Goal: Transaction & Acquisition: Obtain resource

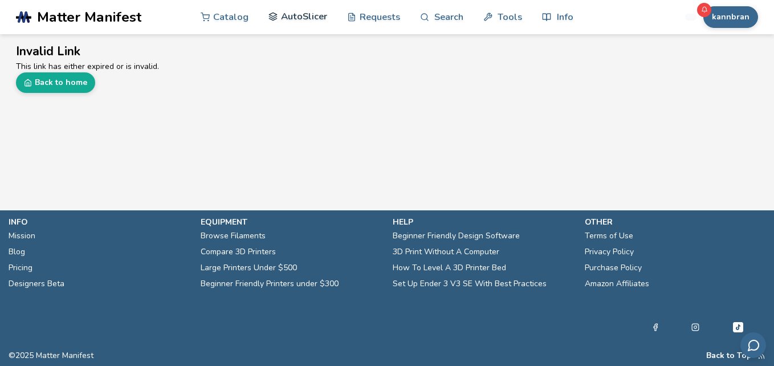
click at [310, 27] on link "AutoSlicer" at bounding box center [297, 16] width 59 height 34
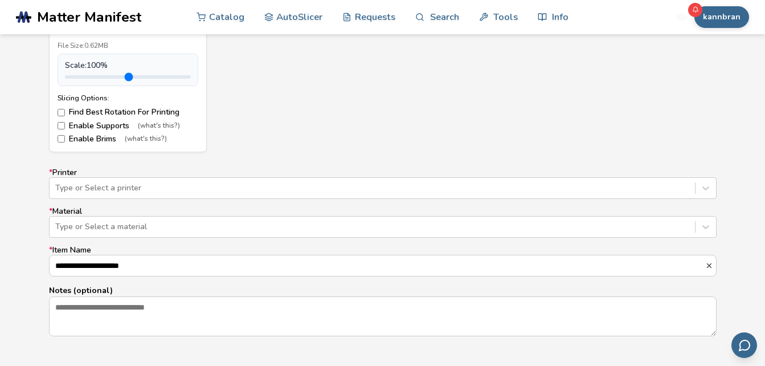
scroll to position [652, 0]
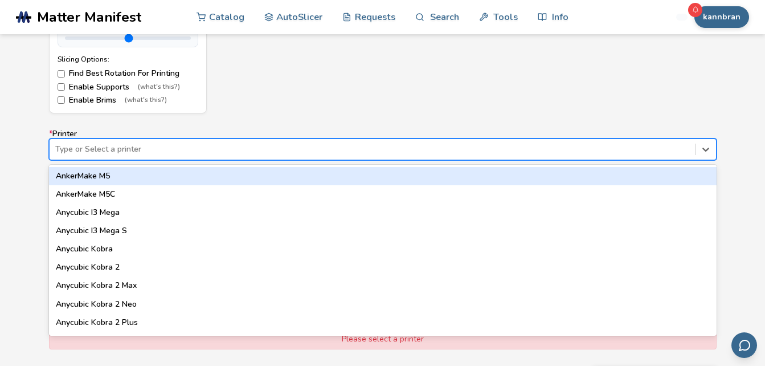
click at [618, 155] on div "Type or Select a printer" at bounding box center [373, 149] width 646 height 16
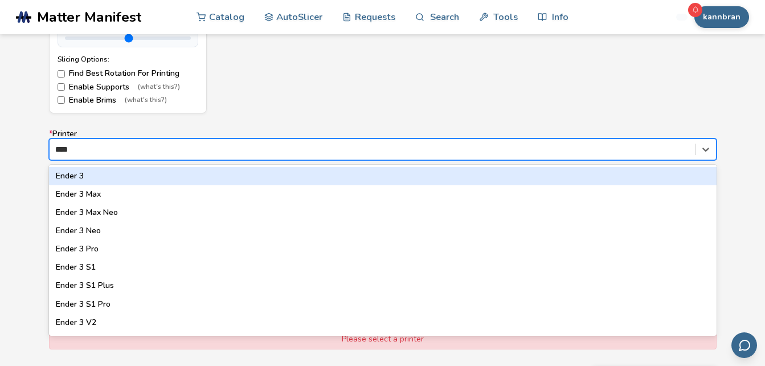
type input "*****"
click at [280, 176] on div "Ender 3" at bounding box center [383, 176] width 668 height 18
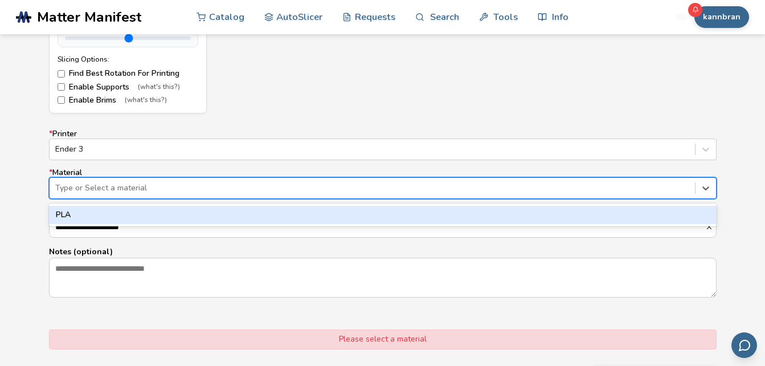
click at [283, 182] on div at bounding box center [372, 187] width 634 height 11
click at [283, 206] on div "PLA" at bounding box center [383, 215] width 668 height 18
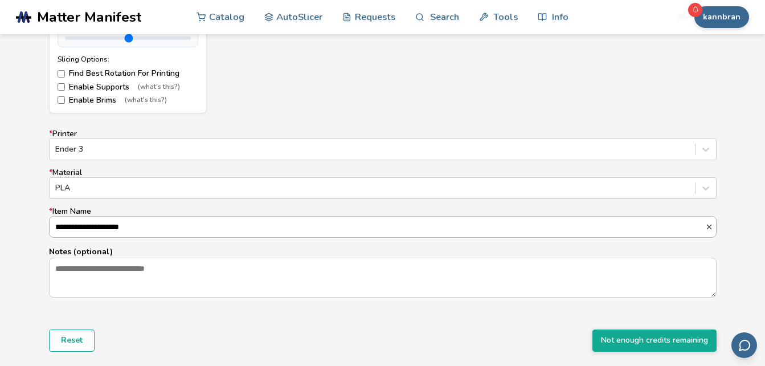
click at [94, 226] on input "**********" at bounding box center [378, 227] width 656 height 21
type input "**********"
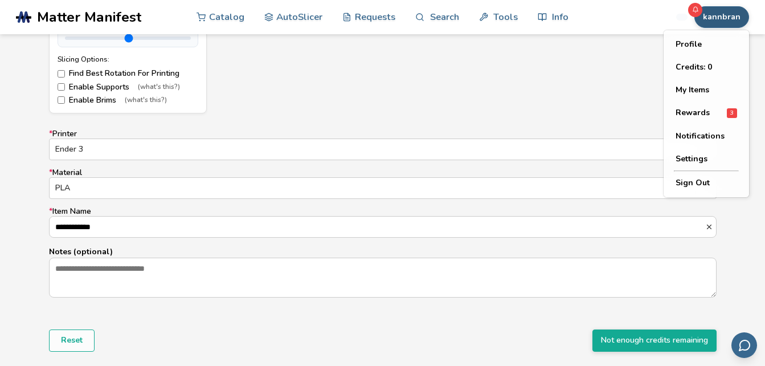
click at [726, 24] on button "kannbran" at bounding box center [722, 17] width 55 height 22
click at [703, 68] on button "Credits: 0" at bounding box center [707, 67] width 80 height 23
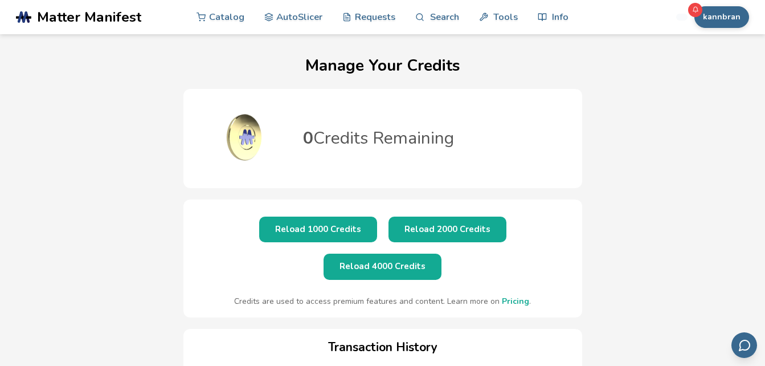
click at [266, 226] on button "Reload 1000 Credits" at bounding box center [318, 230] width 118 height 26
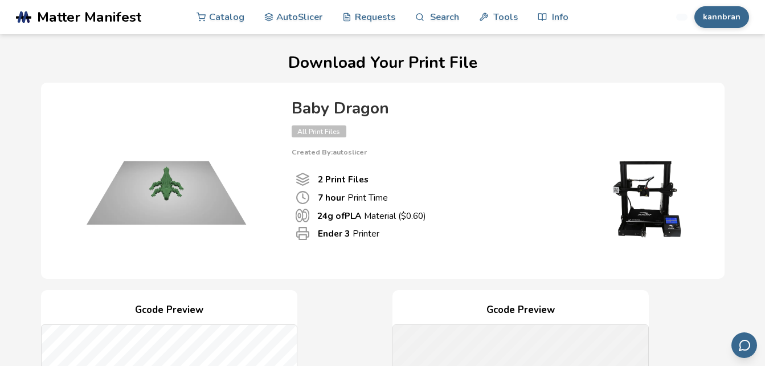
scroll to position [621, 0]
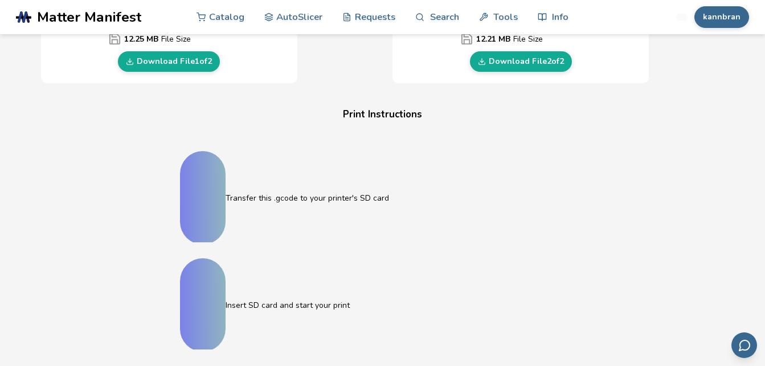
click at [157, 357] on div "Print Instructions Transfer this .gcode to your printer's SD card Insert SD car…" at bounding box center [383, 372] width 456 height 532
click at [200, 124] on h4 "Print Instructions" at bounding box center [382, 115] width 433 height 18
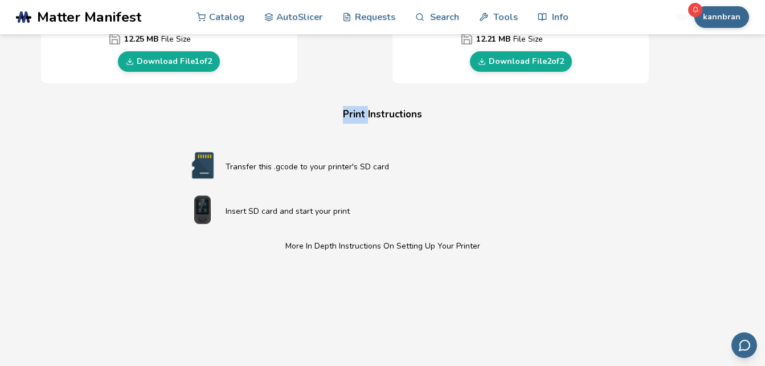
scroll to position [353, 0]
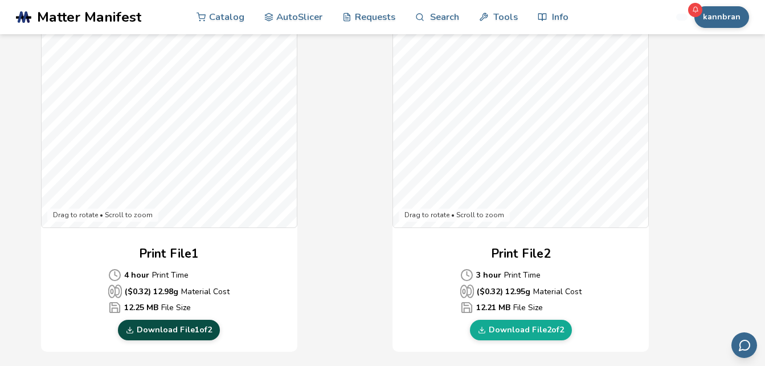
drag, startPoint x: 200, startPoint y: 332, endPoint x: 145, endPoint y: 332, distance: 55.3
click at [145, 332] on link "Download File 1 of 2" at bounding box center [169, 330] width 102 height 21
click at [352, 304] on div "Gcode Preview Drag to rotate • Scroll to zoom Print File 1 4 hour Print Time ($…" at bounding box center [383, 144] width 684 height 415
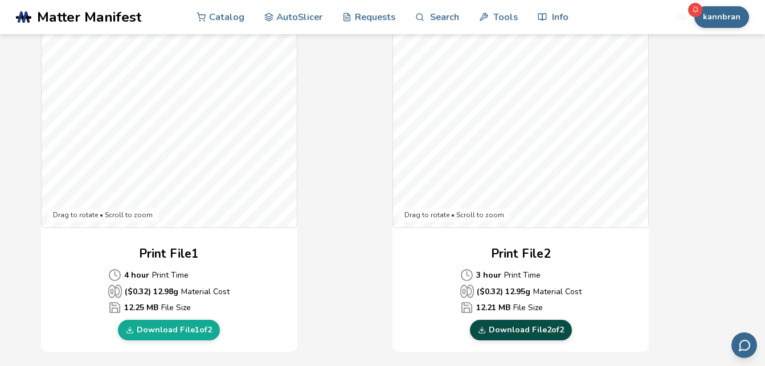
click at [493, 331] on link "Download File 2 of 2" at bounding box center [521, 330] width 102 height 21
